Goal: Task Accomplishment & Management: Manage account settings

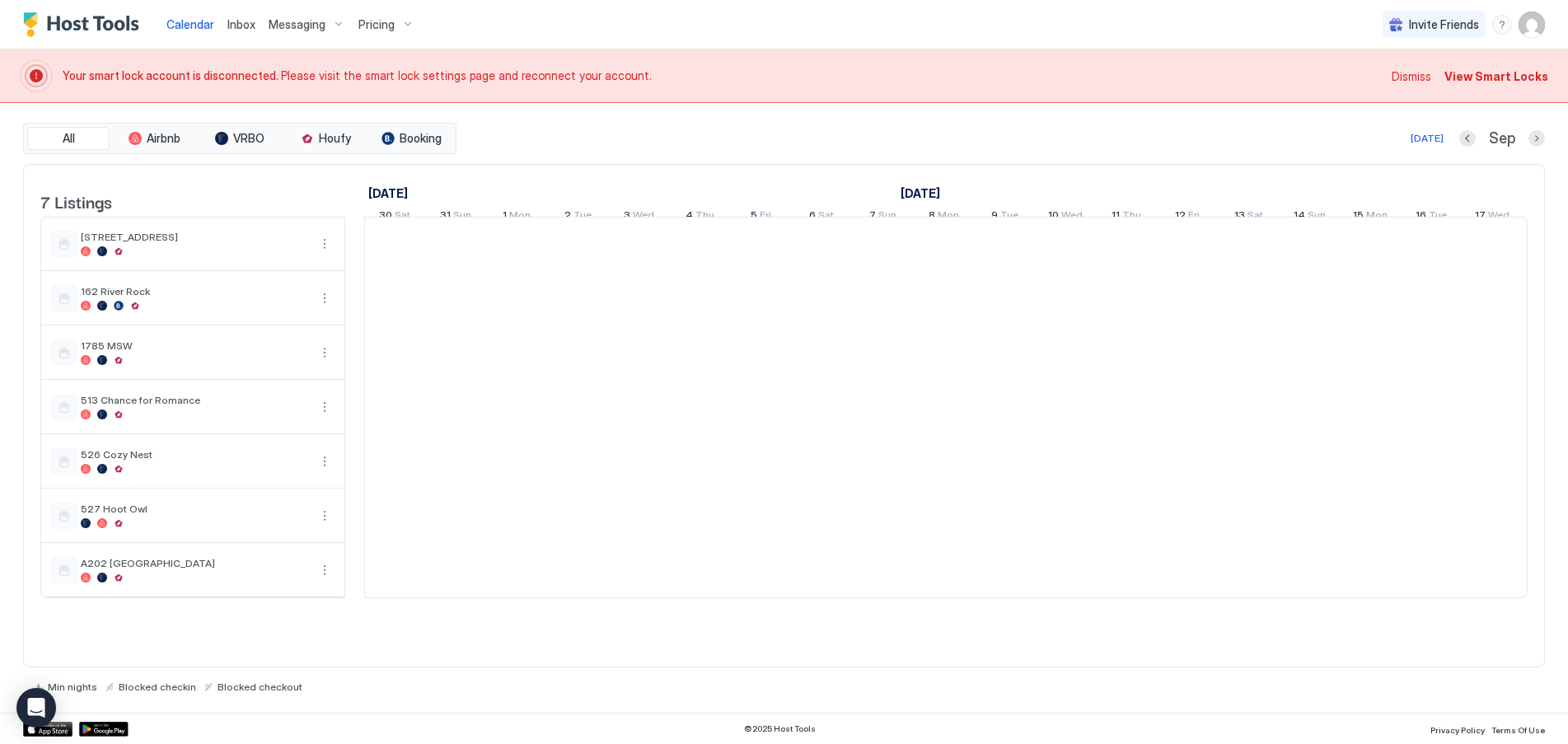
scroll to position [0, 916]
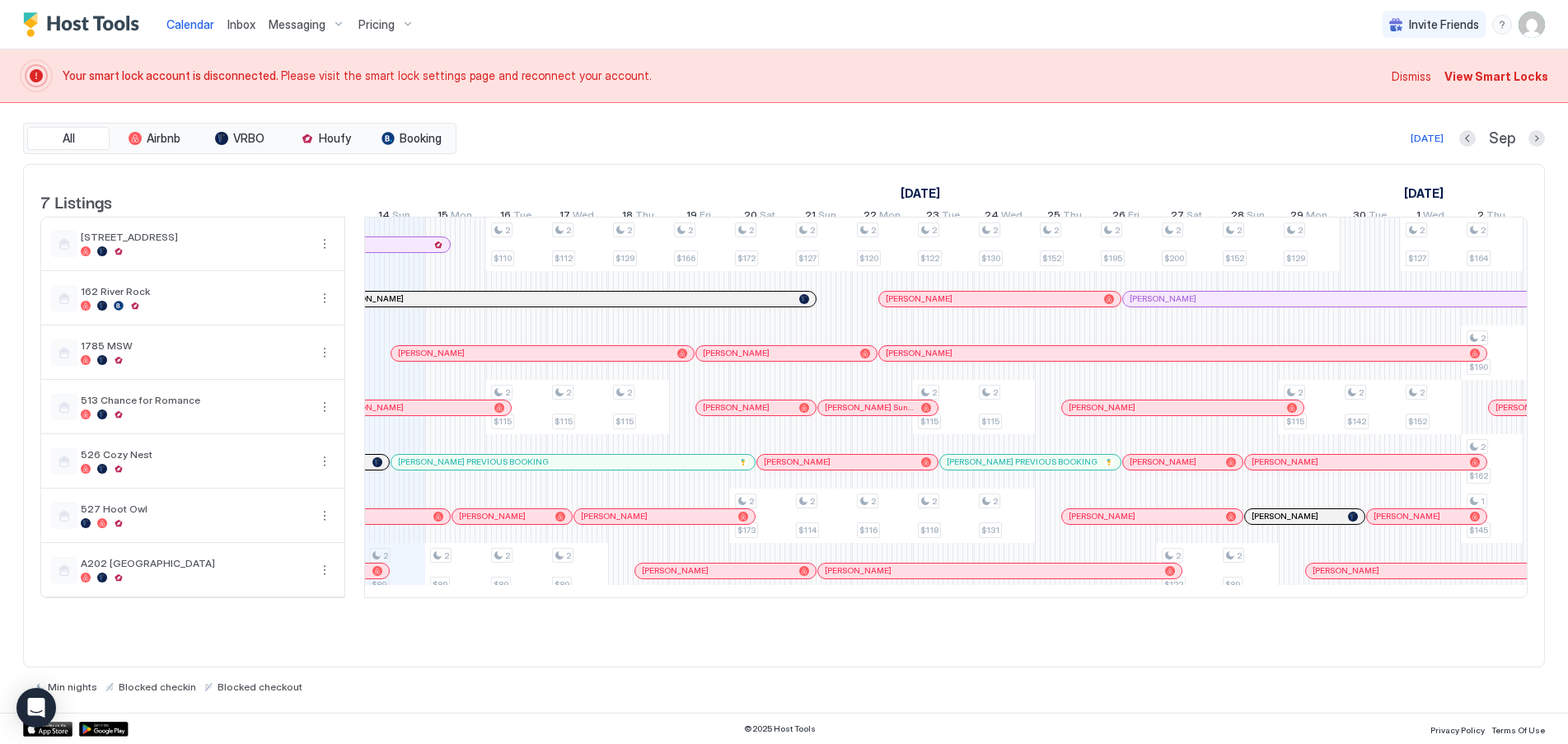
click at [1483, 76] on span "View Smart Locks" at bounding box center [1496, 76] width 103 height 18
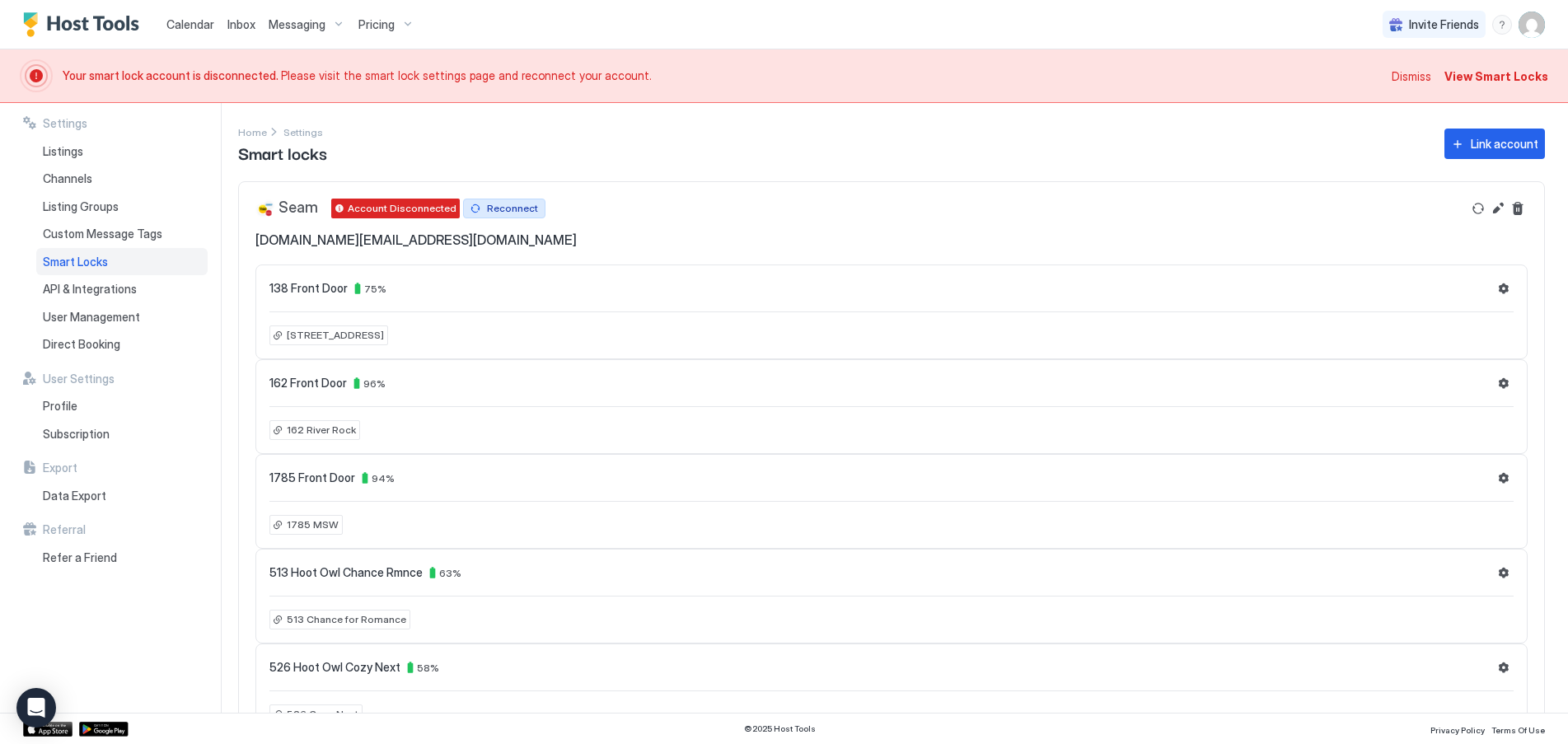
click at [514, 208] on div "Reconnect" at bounding box center [512, 208] width 51 height 15
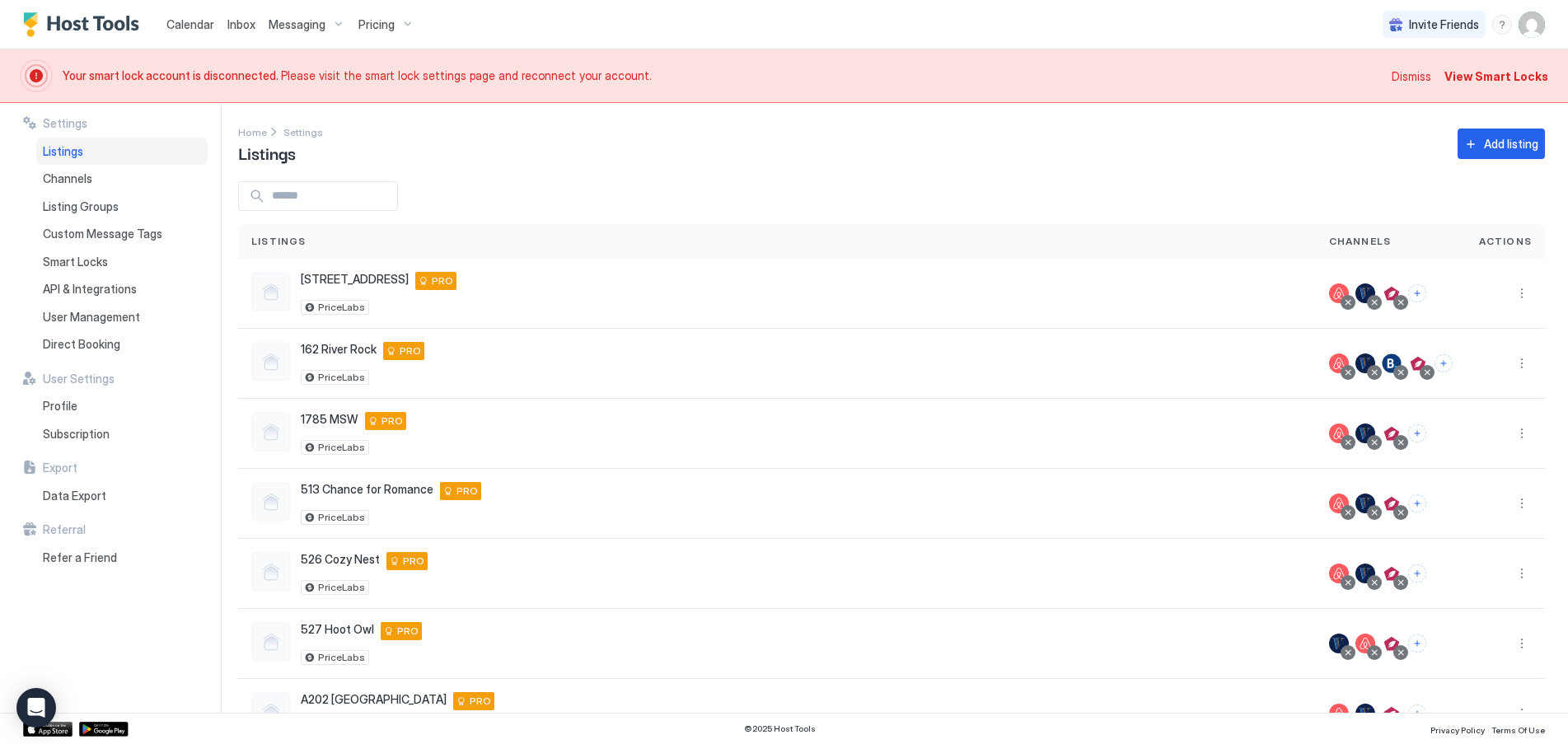
click at [1412, 79] on span "Dismiss" at bounding box center [1411, 76] width 40 height 18
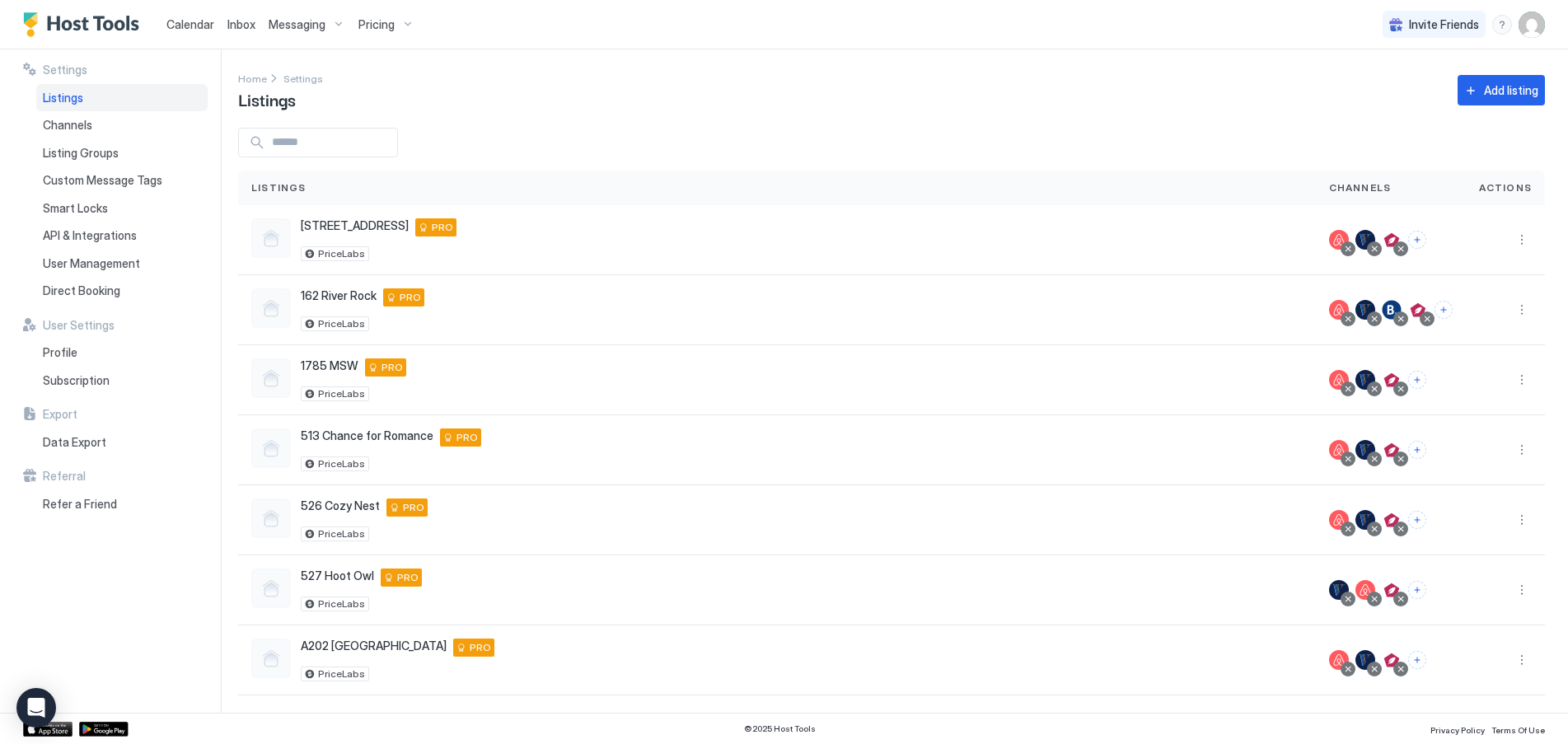
click at [185, 25] on span "Calendar" at bounding box center [190, 24] width 48 height 14
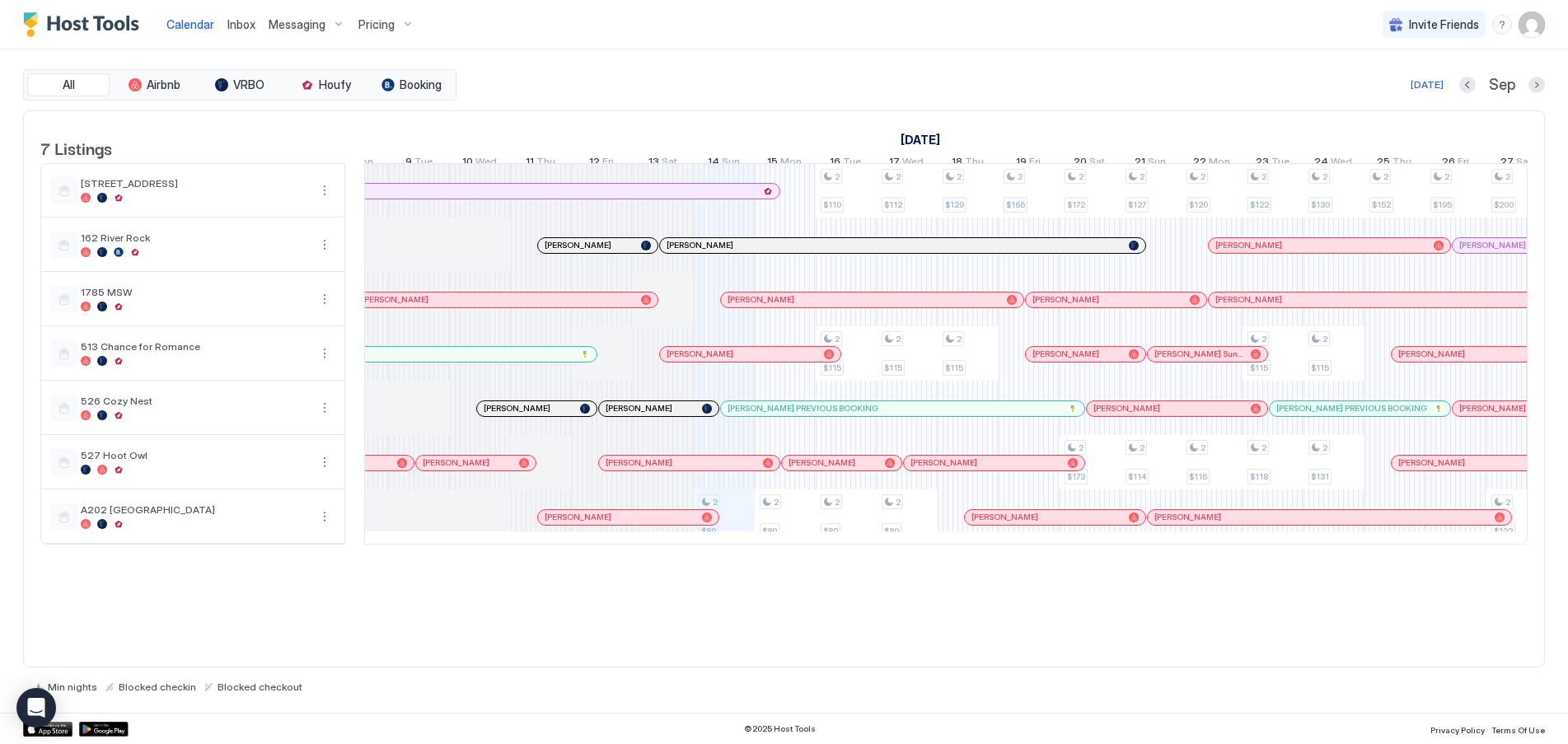
scroll to position [0, 583]
click at [647, 524] on div at bounding box center [647, 518] width 13 height 13
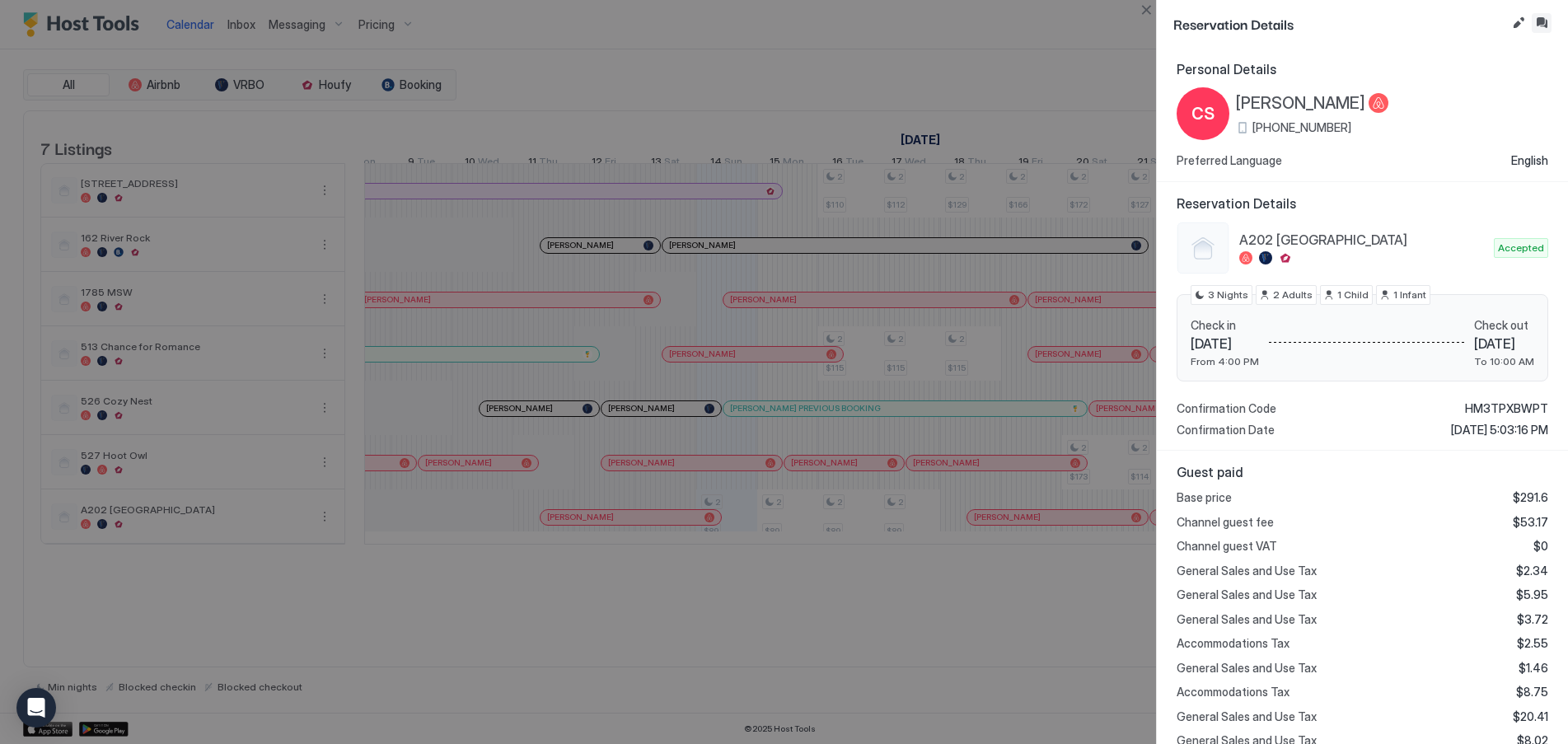
click at [1539, 20] on button "Inbox" at bounding box center [1542, 24] width 20 height 20
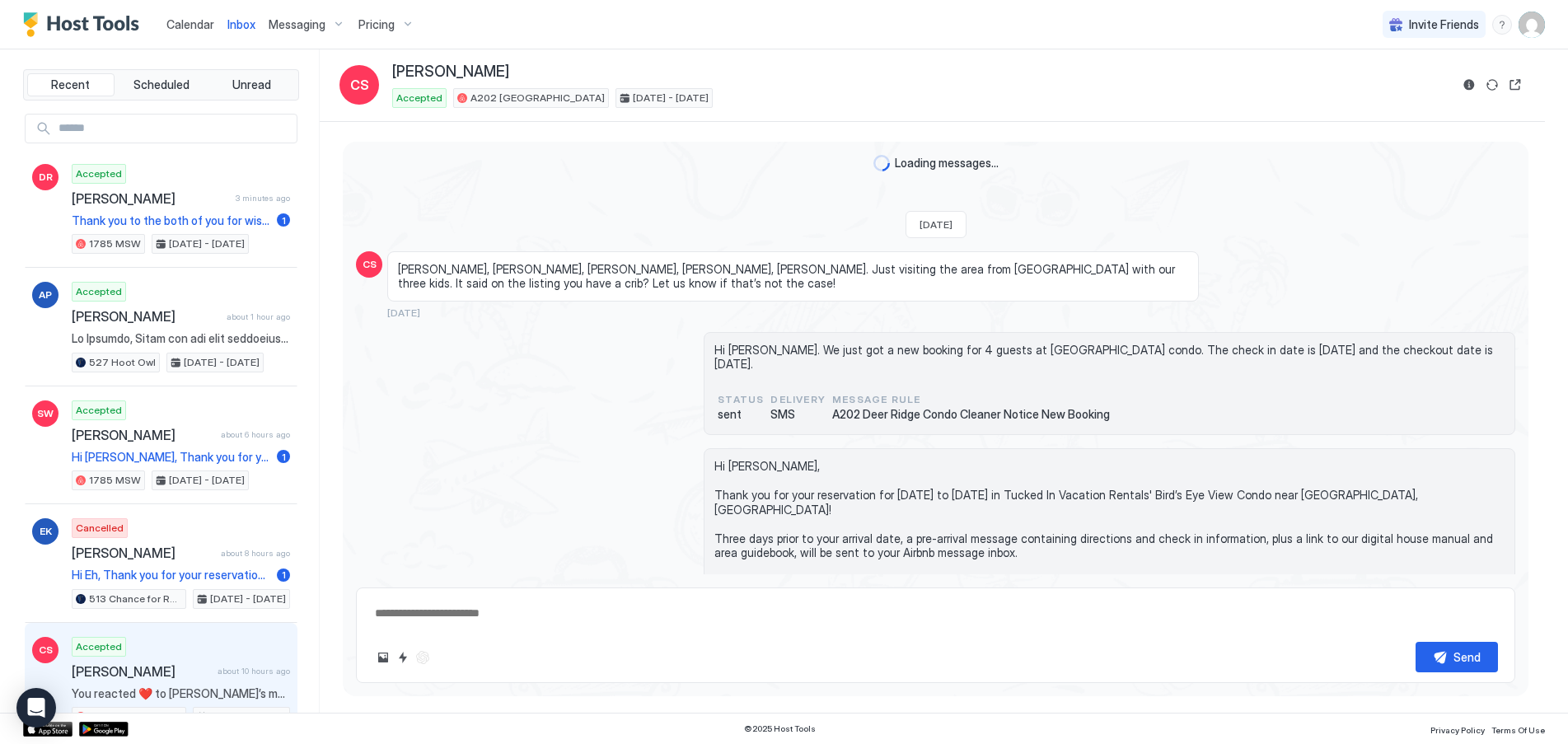
scroll to position [1438, 0]
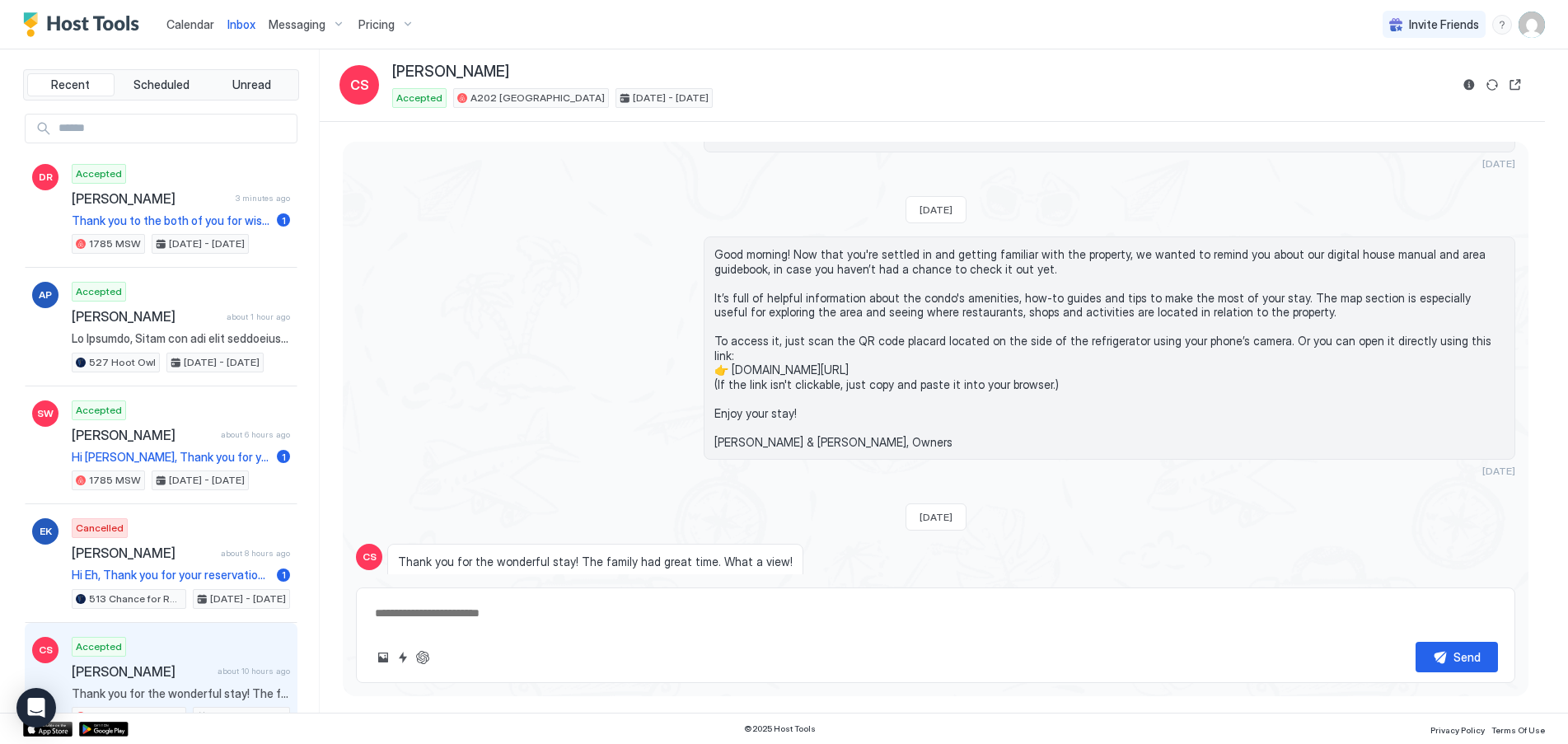
click at [1487, 610] on button "Scheduled Messages" at bounding box center [1439, 621] width 153 height 22
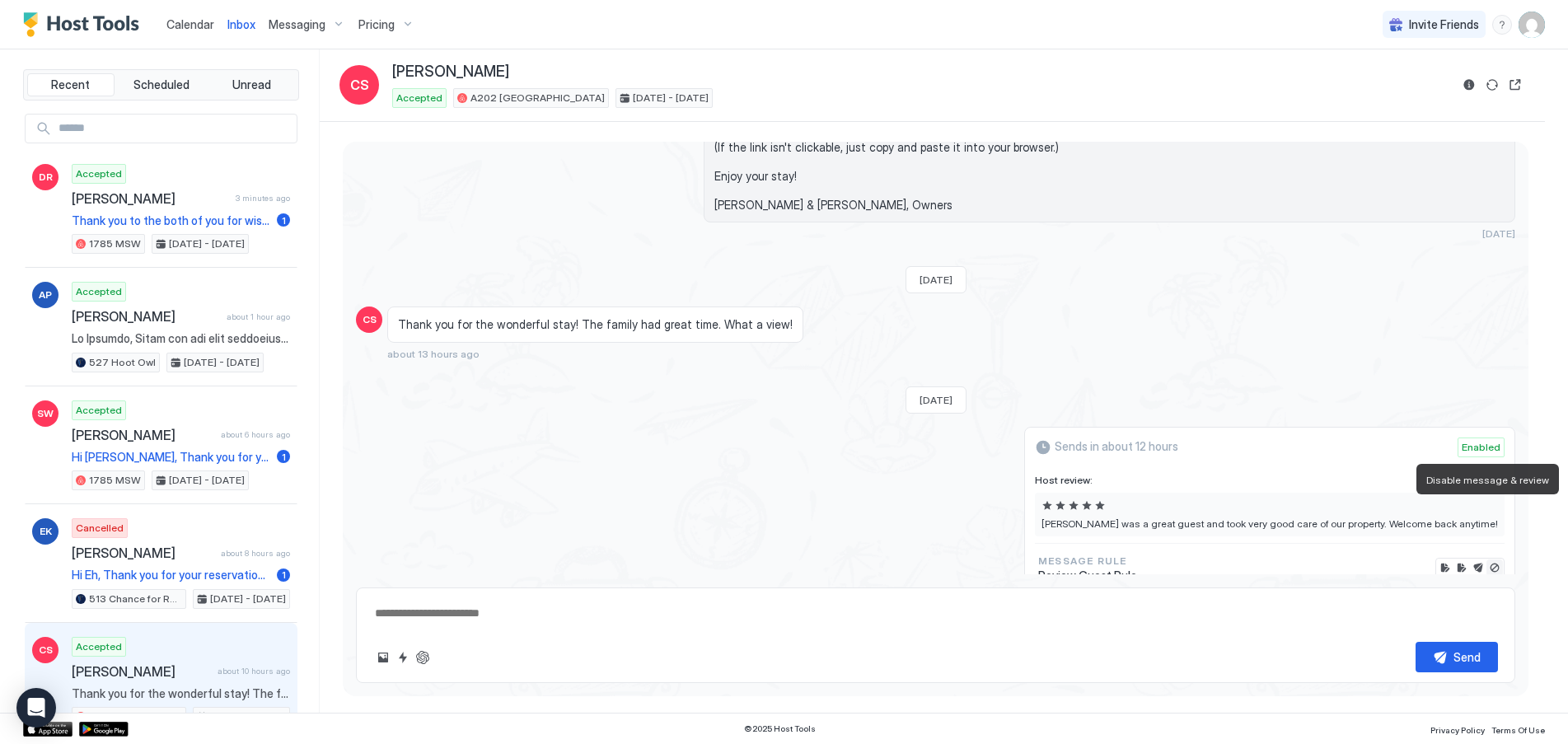
click at [1486, 559] on button "Disable message & review" at bounding box center [1495, 567] width 17 height 17
type textarea "*"
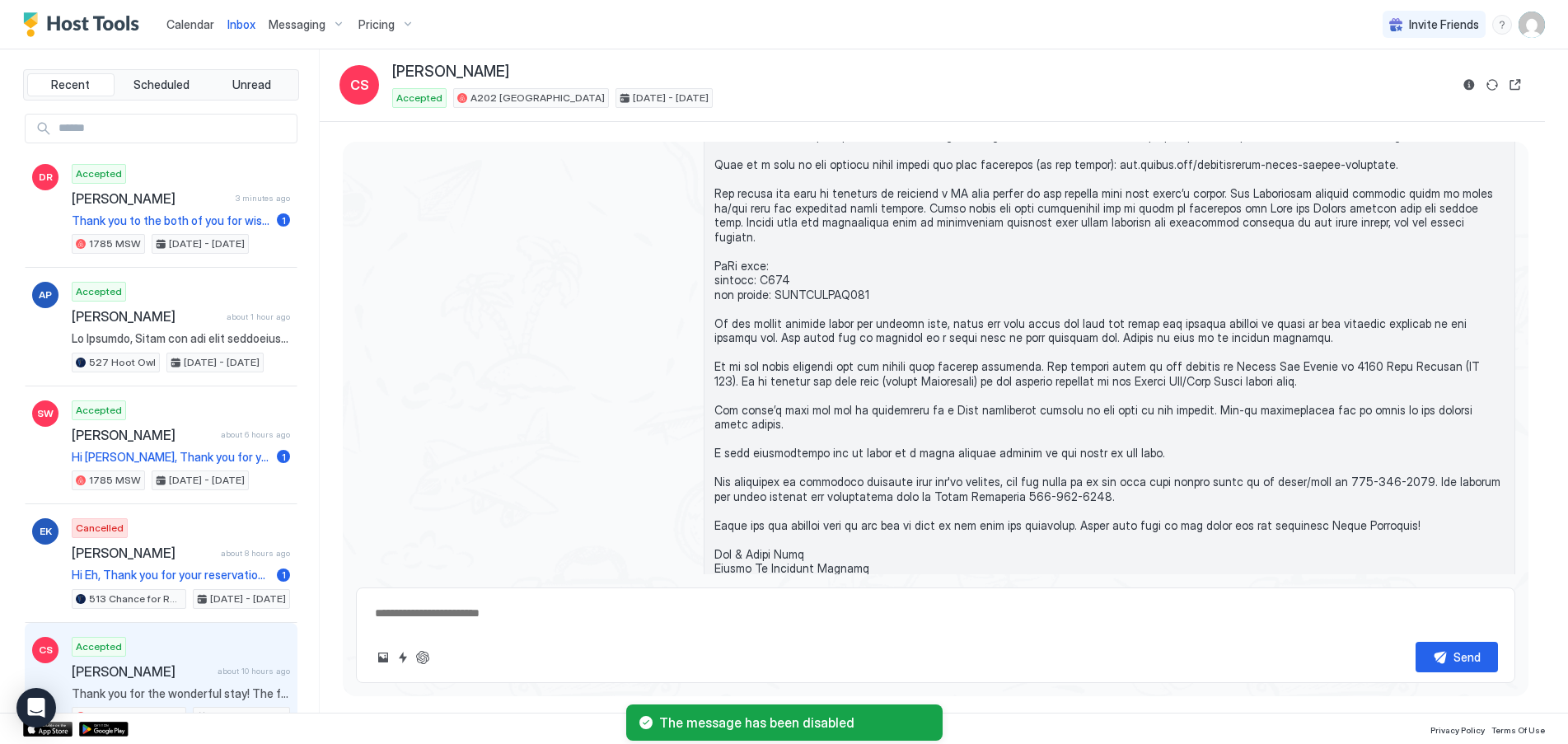
scroll to position [933, 0]
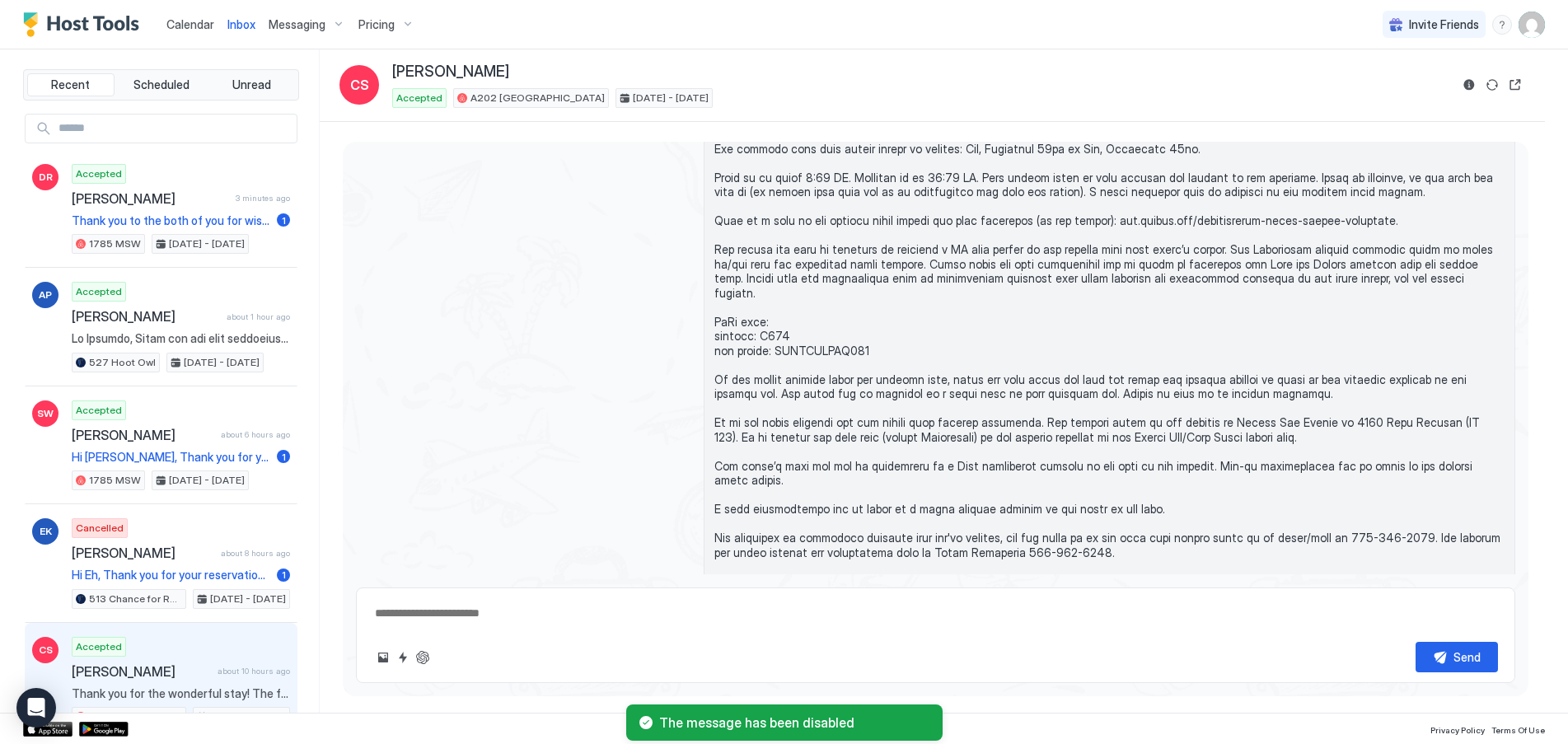
drag, startPoint x: 179, startPoint y: 22, endPoint x: 179, endPoint y: 3, distance: 19.0
click at [177, 21] on span "Calendar" at bounding box center [190, 24] width 48 height 14
